Goal: Check status: Check status

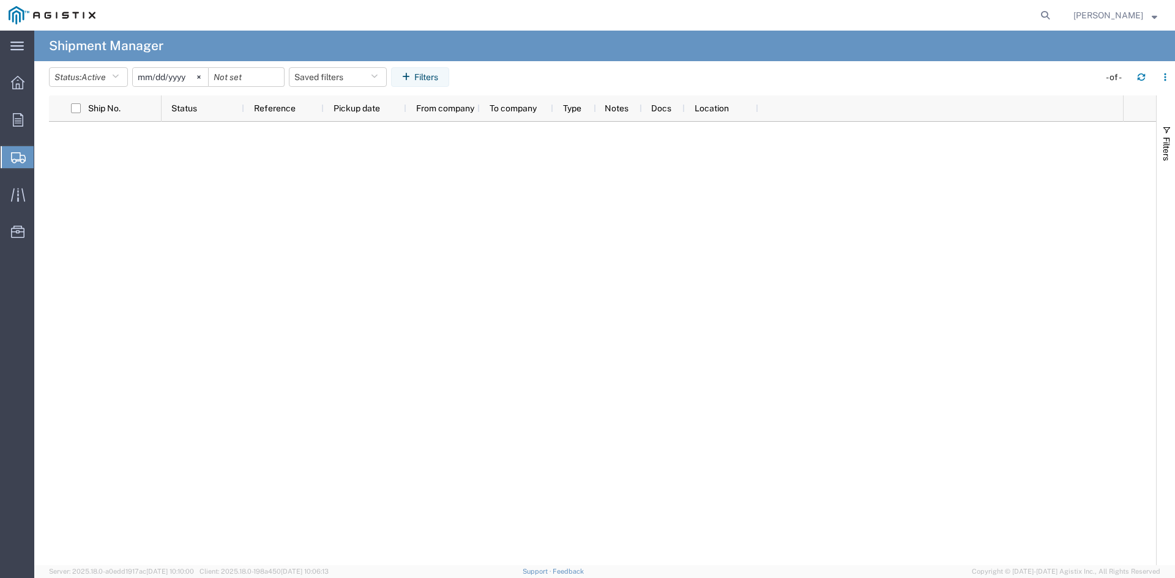
click at [0, 0] on span "Shipment Manager" at bounding box center [0, 0] width 0 height 0
click at [200, 77] on icon at bounding box center [198, 76] width 3 height 3
click at [0, 0] on span "Shipment Manager" at bounding box center [0, 0] width 0 height 0
click at [116, 81] on icon "button" at bounding box center [115, 77] width 7 height 9
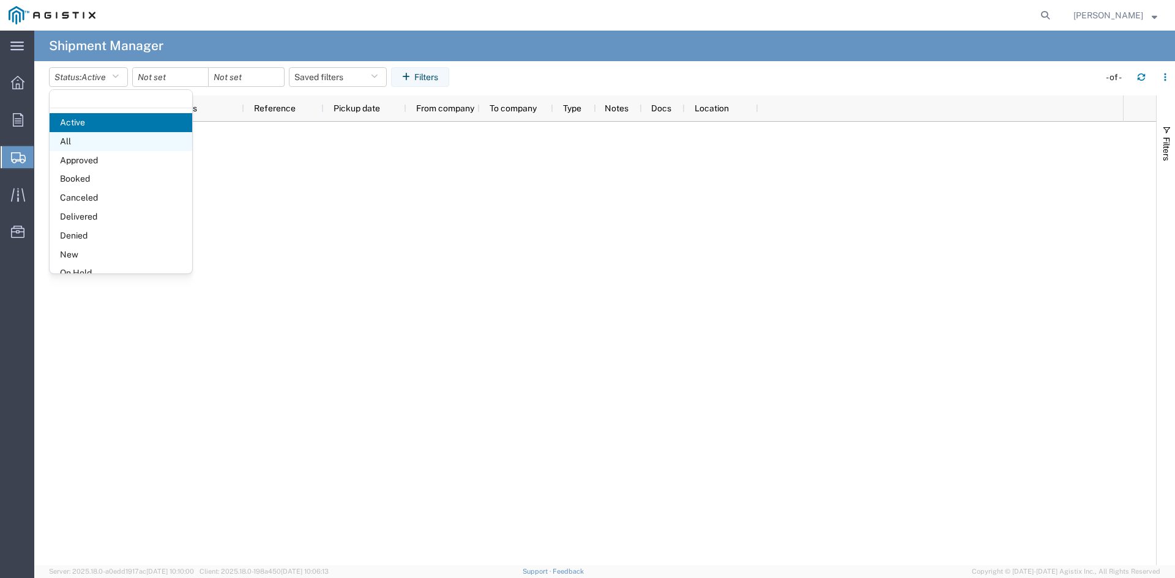
click at [118, 146] on span "All" at bounding box center [121, 141] width 143 height 19
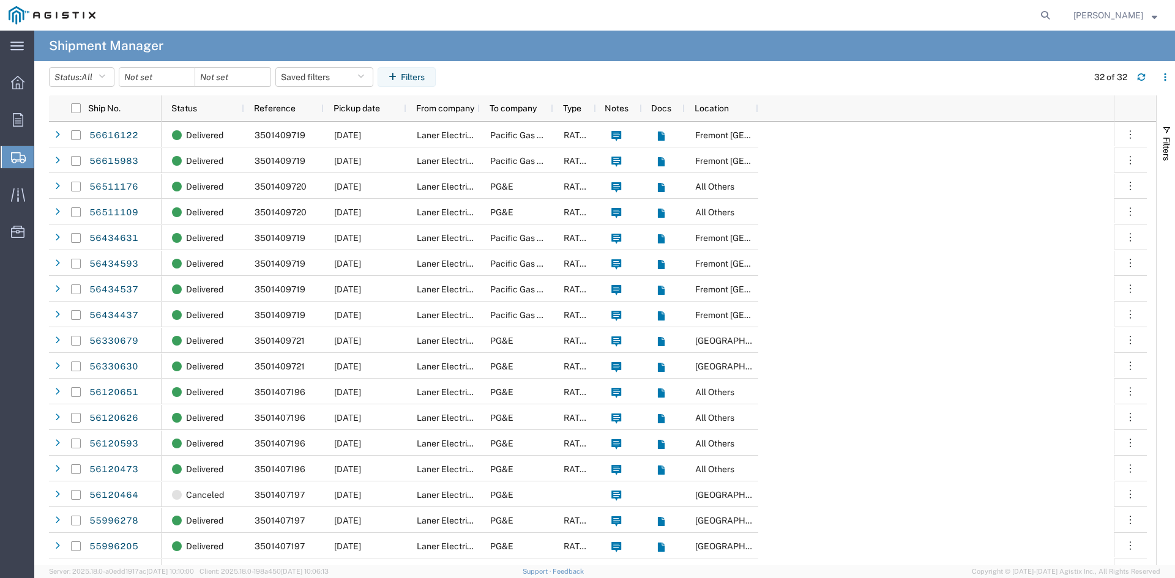
scroll to position [379, 0]
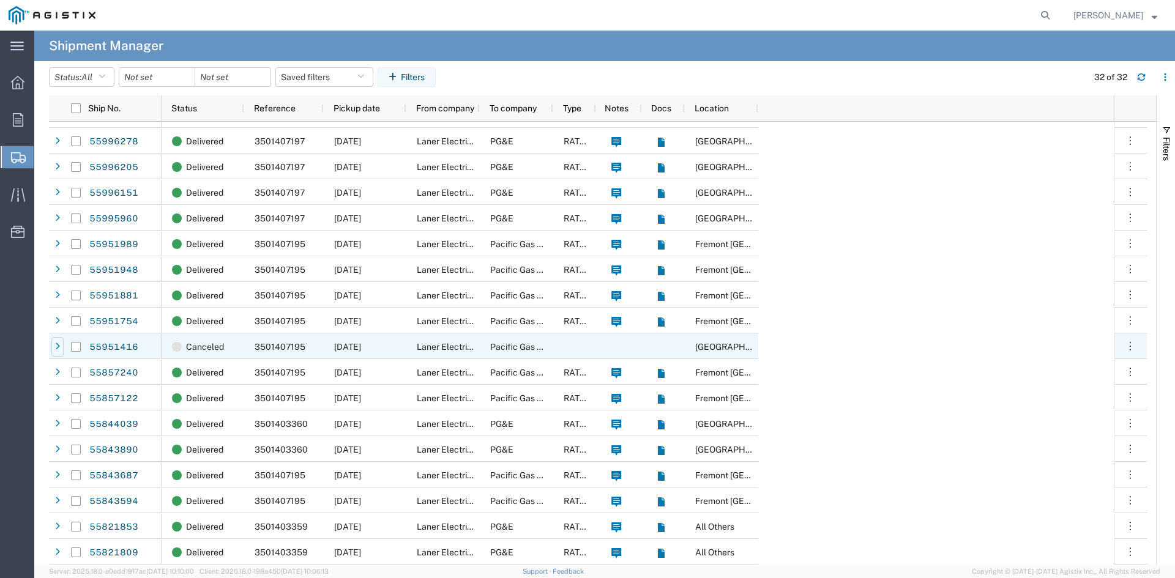
click at [56, 343] on icon at bounding box center [57, 347] width 5 height 9
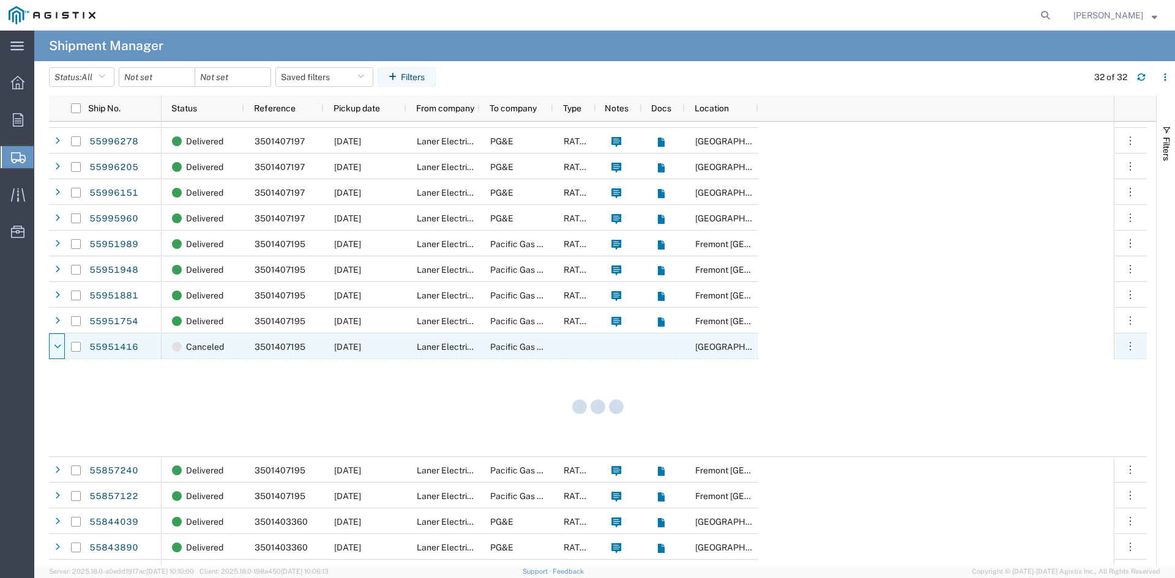
scroll to position [380, 0]
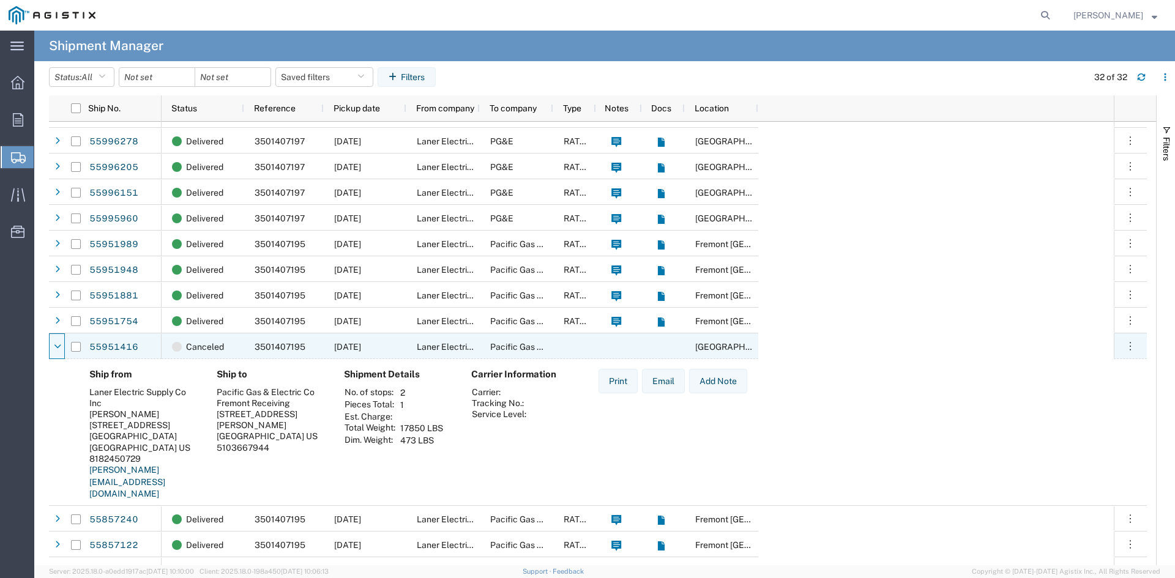
click at [56, 343] on icon at bounding box center [57, 347] width 7 height 9
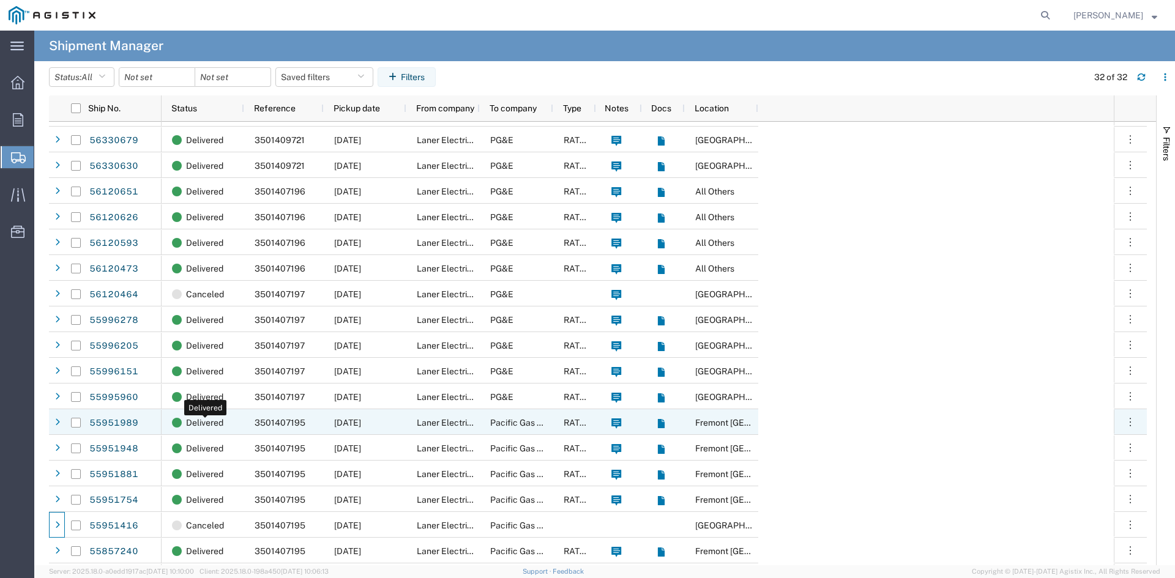
scroll to position [0, 0]
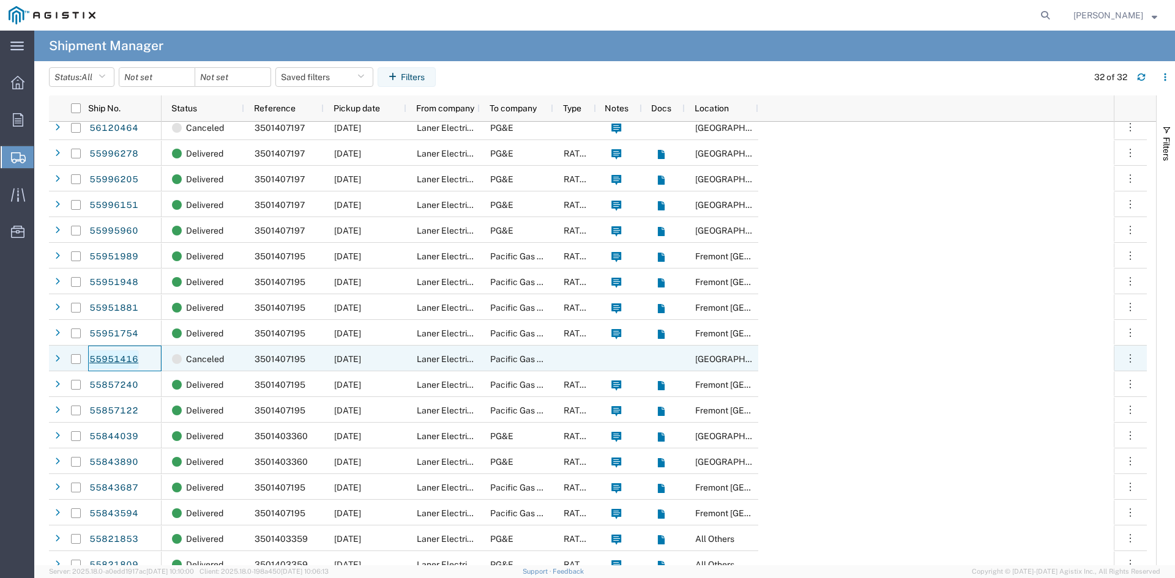
click at [114, 361] on link "55951416" at bounding box center [114, 360] width 50 height 20
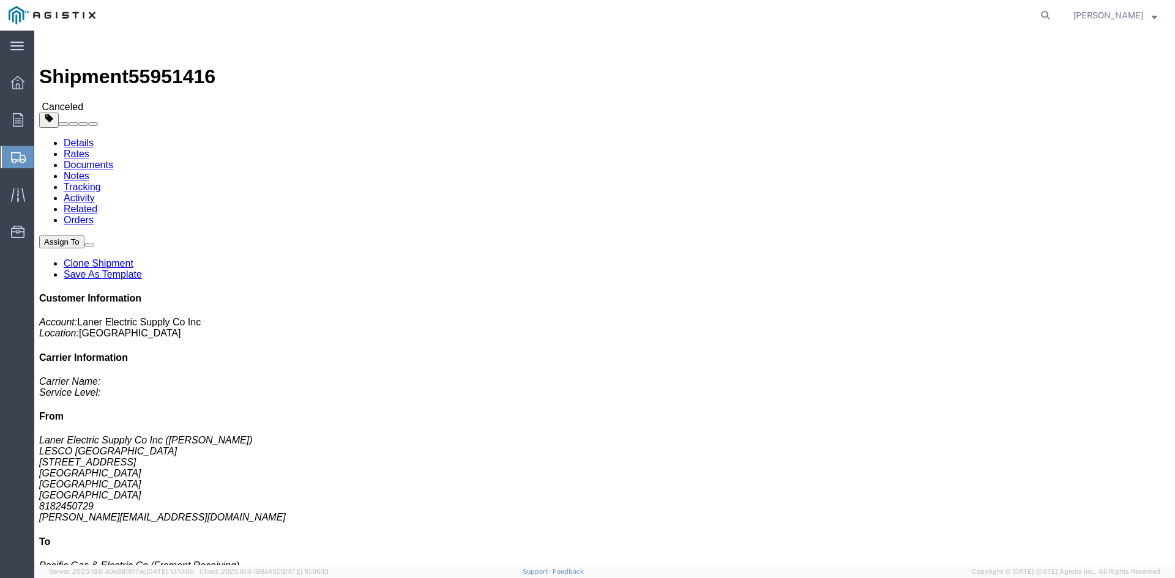
click link "Rates"
click at [81, 138] on link "Details" at bounding box center [79, 143] width 30 height 10
click span "Canceled"
click address "Laner Electric Supply Co Inc ([PERSON_NAME]) [GEOGRAPHIC_DATA] [STREET_ADDRESS]…"
click link "Activity"
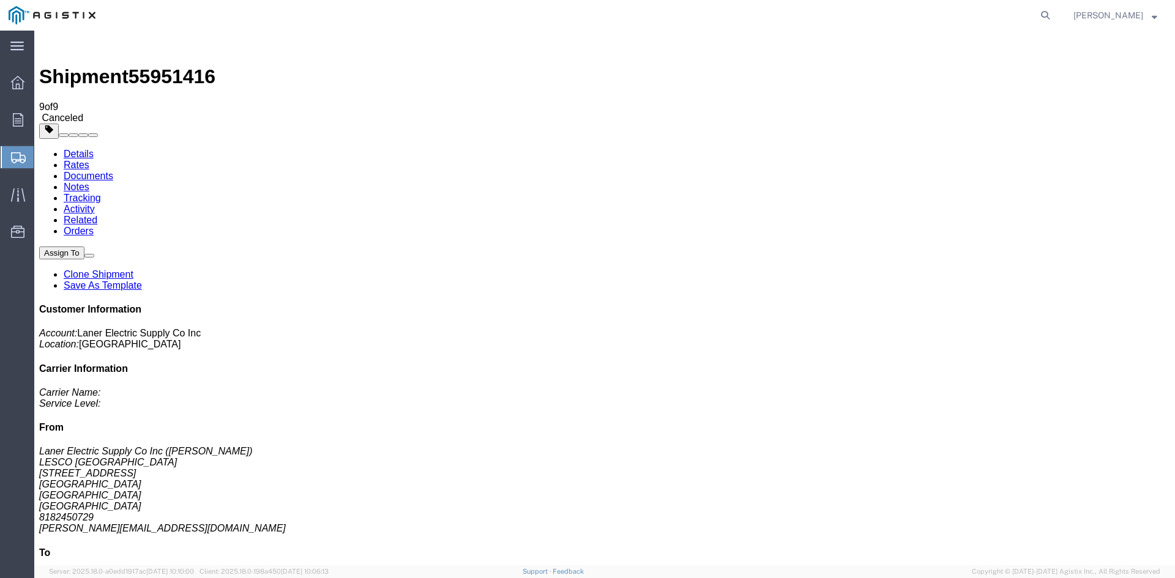
click at [101, 193] on link "Tracking" at bounding box center [82, 198] width 37 height 10
click at [89, 182] on link "Notes" at bounding box center [77, 187] width 26 height 10
click at [113, 171] on link "Documents" at bounding box center [89, 176] width 50 height 10
click at [72, 149] on link "Details" at bounding box center [79, 154] width 30 height 10
click at [0, 0] on span "Shipment Manager" at bounding box center [0, 0] width 0 height 0
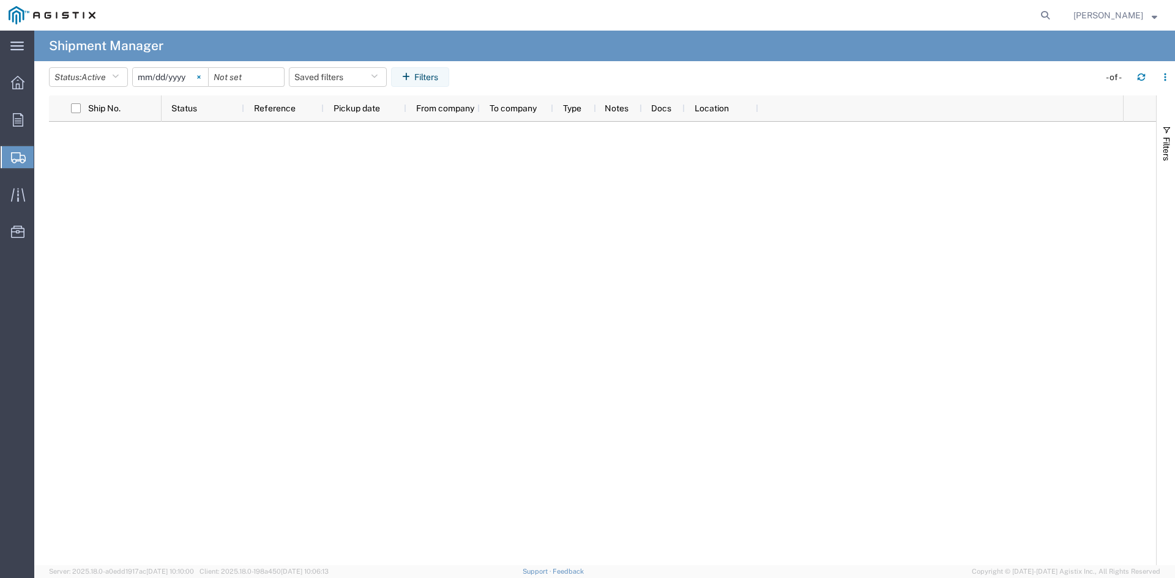
click at [208, 75] on svg-icon at bounding box center [199, 77] width 18 height 18
click at [75, 72] on button "Status: Active" at bounding box center [88, 77] width 79 height 20
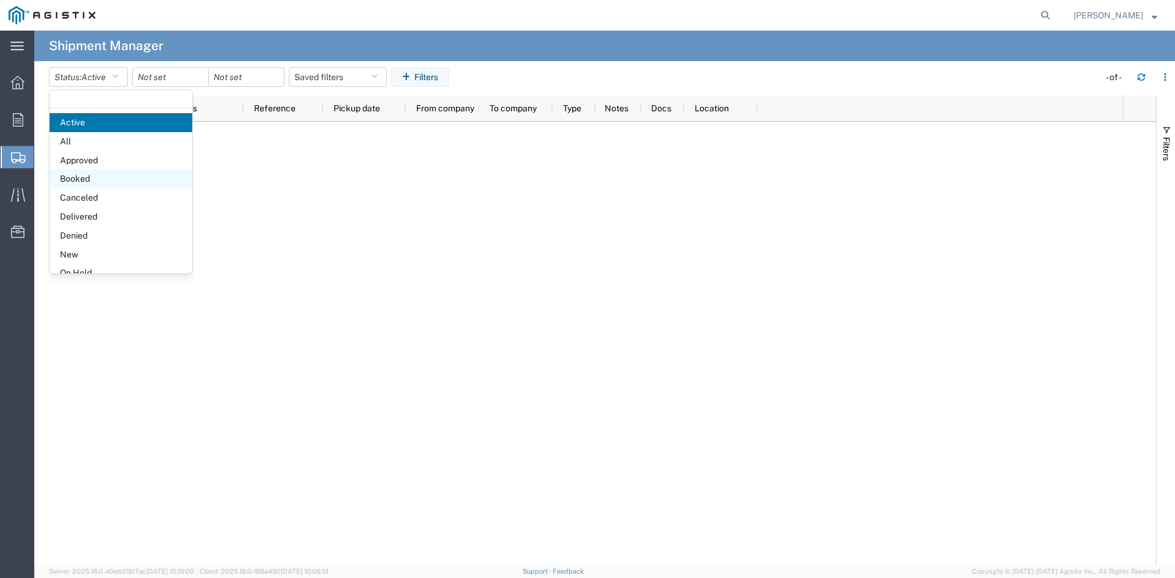
click at [103, 184] on span "Booked" at bounding box center [121, 179] width 143 height 19
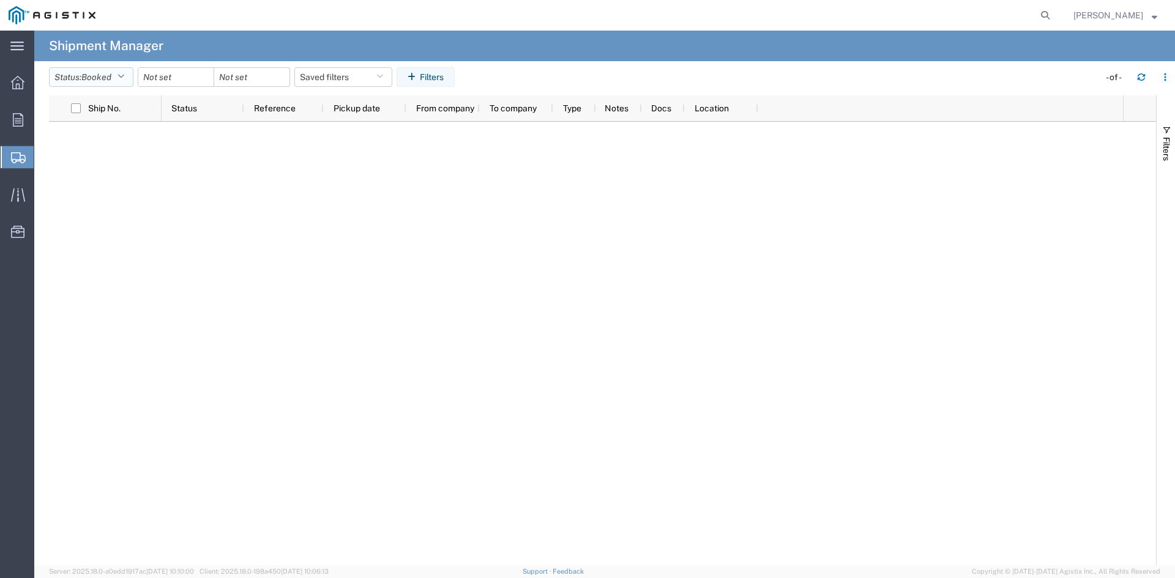
click at [110, 75] on span "Booked" at bounding box center [96, 77] width 30 height 10
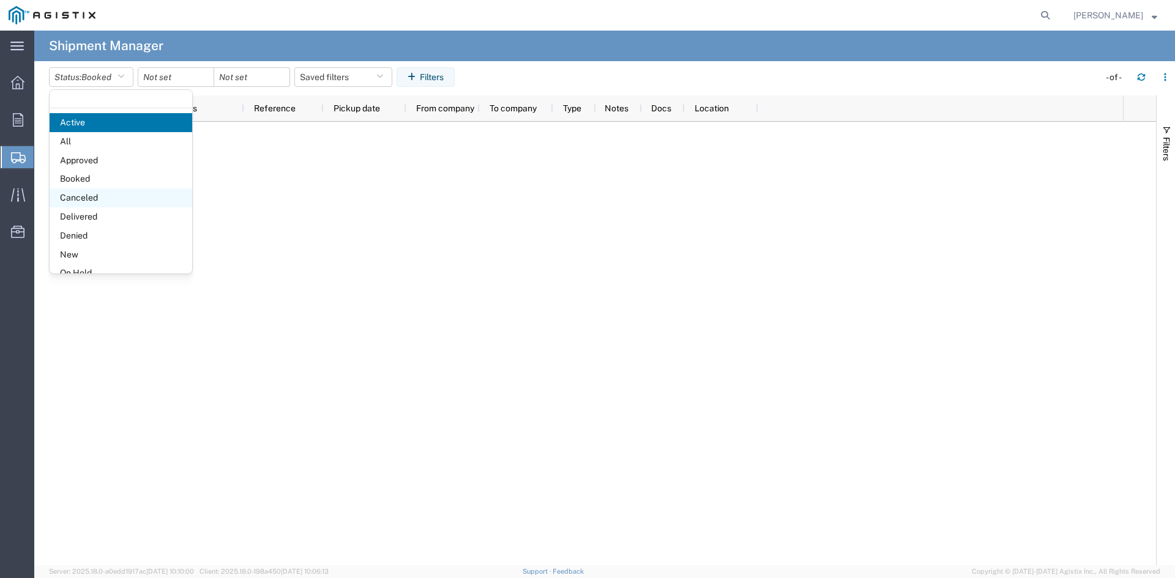
click at [119, 196] on span "Canceled" at bounding box center [121, 198] width 143 height 19
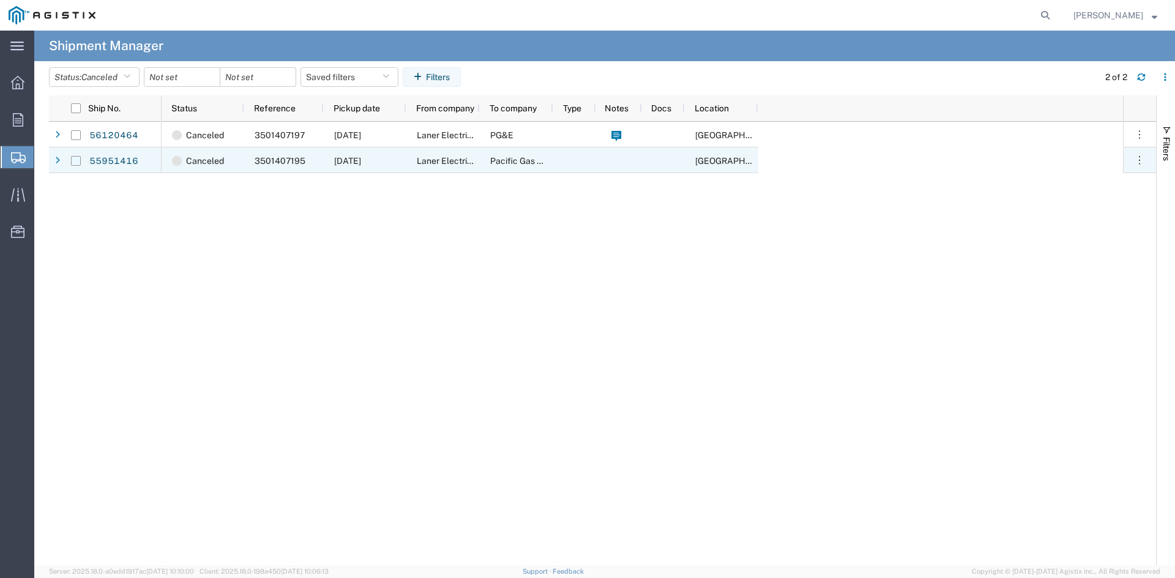
click at [76, 165] on input "Press Space to toggle row selection (unchecked)" at bounding box center [76, 161] width 10 height 10
checkbox input "true"
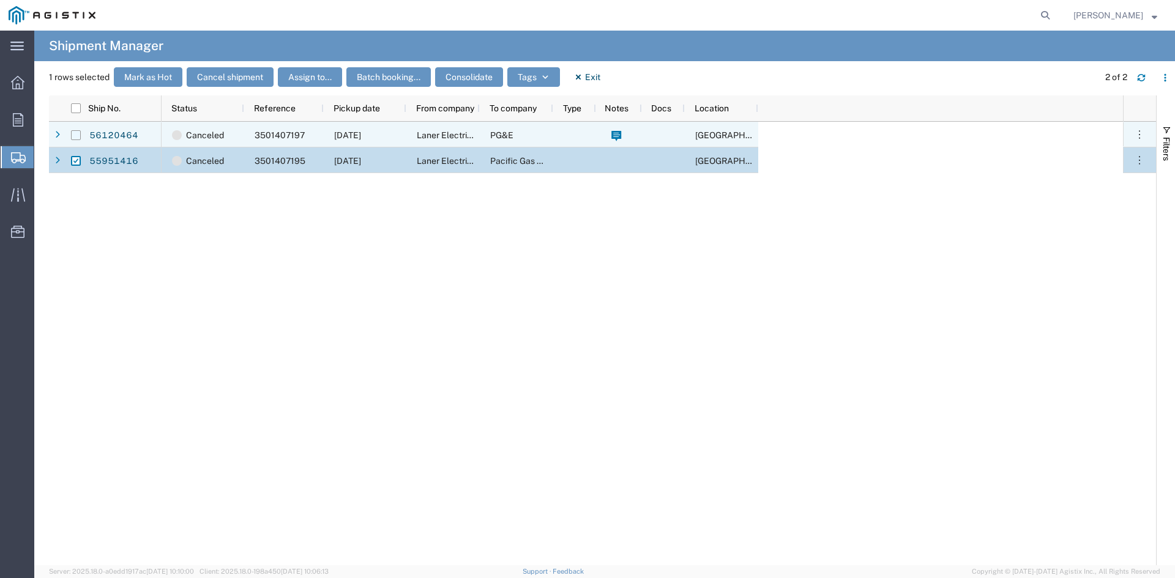
click at [77, 133] on input "Press Space to toggle row selection (unchecked)" at bounding box center [76, 135] width 10 height 10
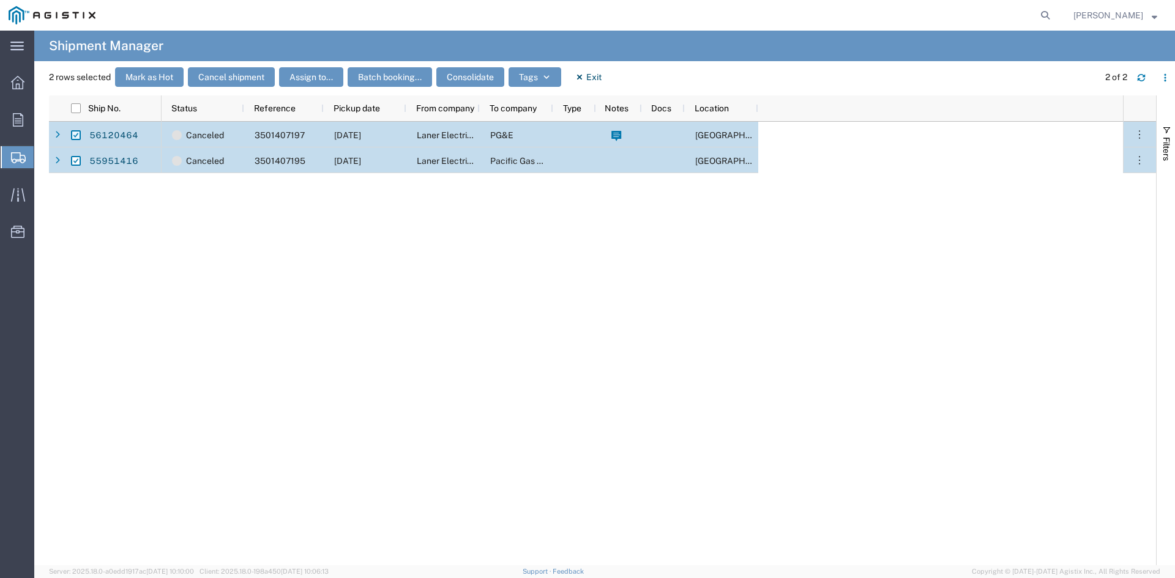
click at [75, 136] on input "Press Space to toggle row selection (checked)" at bounding box center [76, 135] width 10 height 10
checkbox input "false"
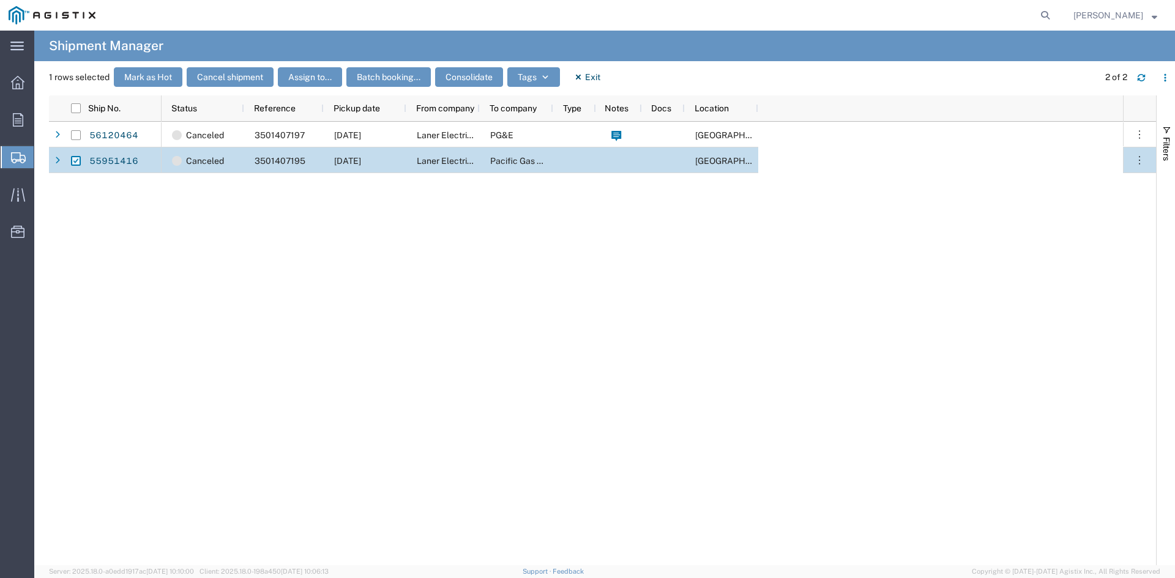
click at [78, 162] on input "Press Space to toggle row selection (checked)" at bounding box center [76, 161] width 10 height 10
checkbox input "false"
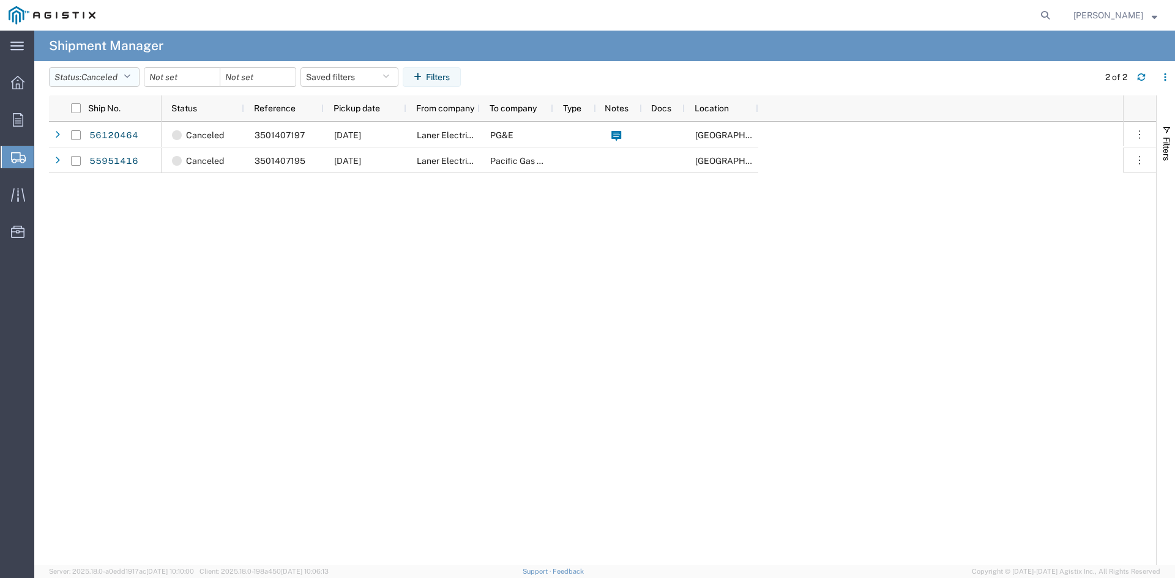
click at [118, 73] on span "Canceled" at bounding box center [99, 77] width 36 height 10
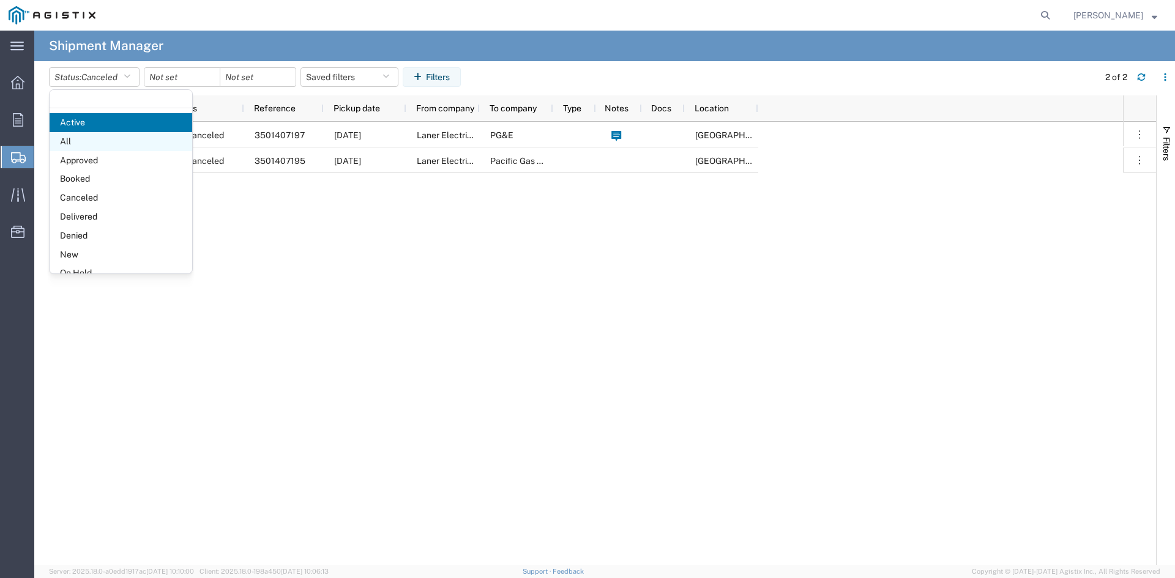
click at [121, 148] on span "All" at bounding box center [121, 141] width 143 height 19
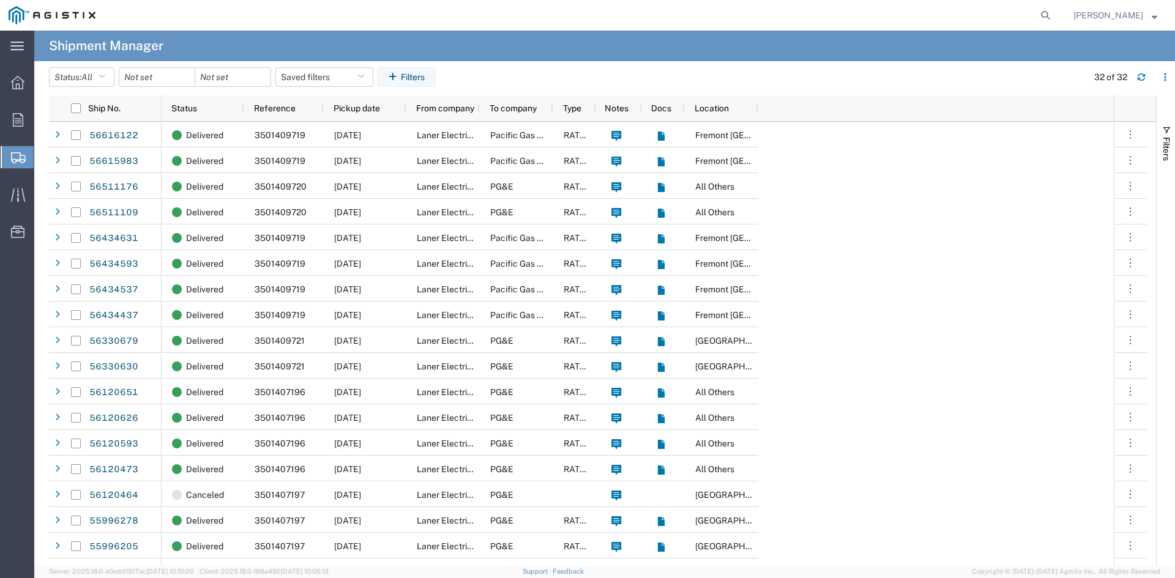
click at [1066, 309] on div "Delivered 3501409719 [DATE] Laner Electric Supply Co Inc Pacific Gas & Electric…" at bounding box center [638, 533] width 952 height 823
